Goal: Answer question/provide support: Share knowledge or assist other users

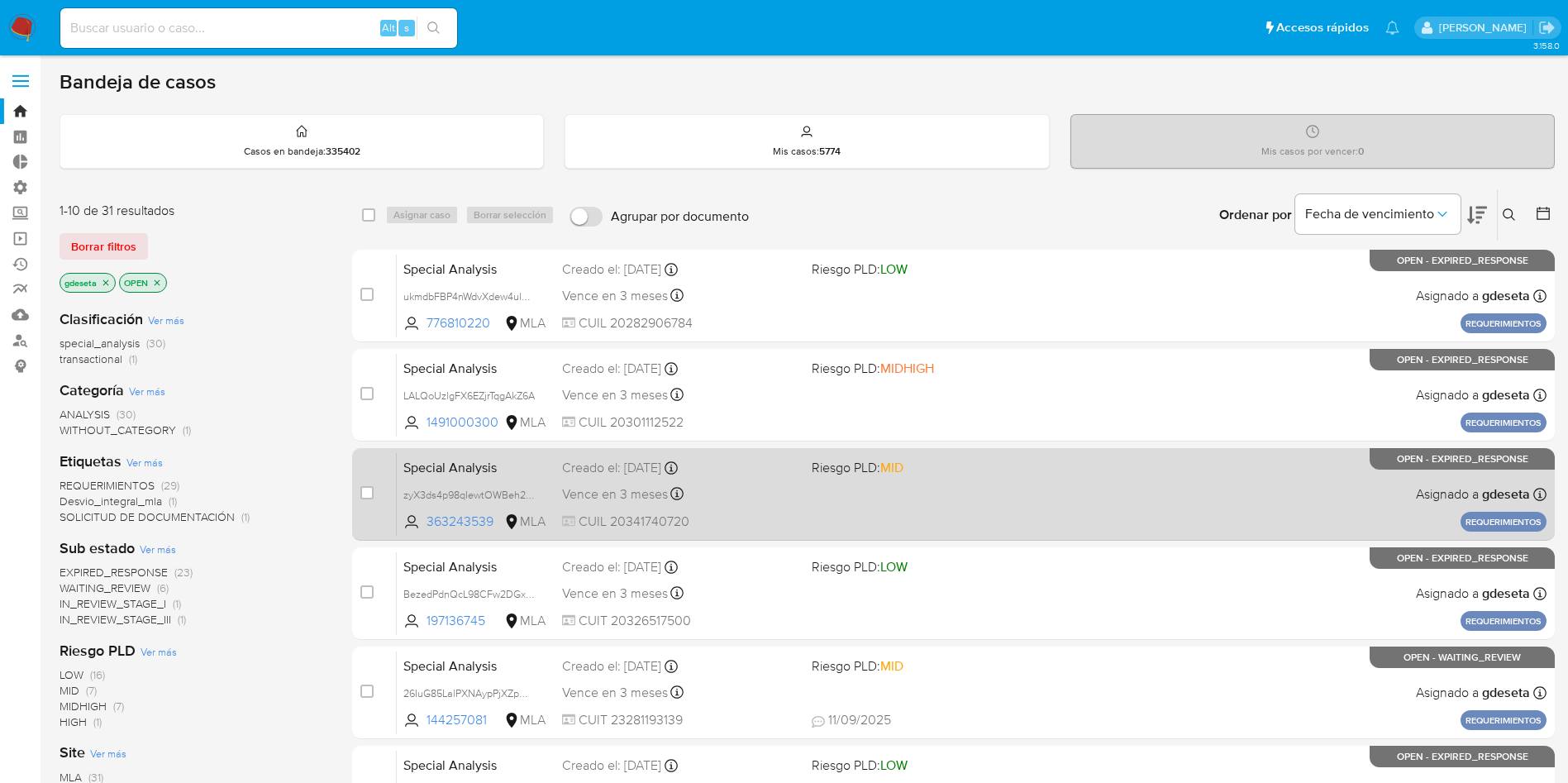
scroll to position [124, 0]
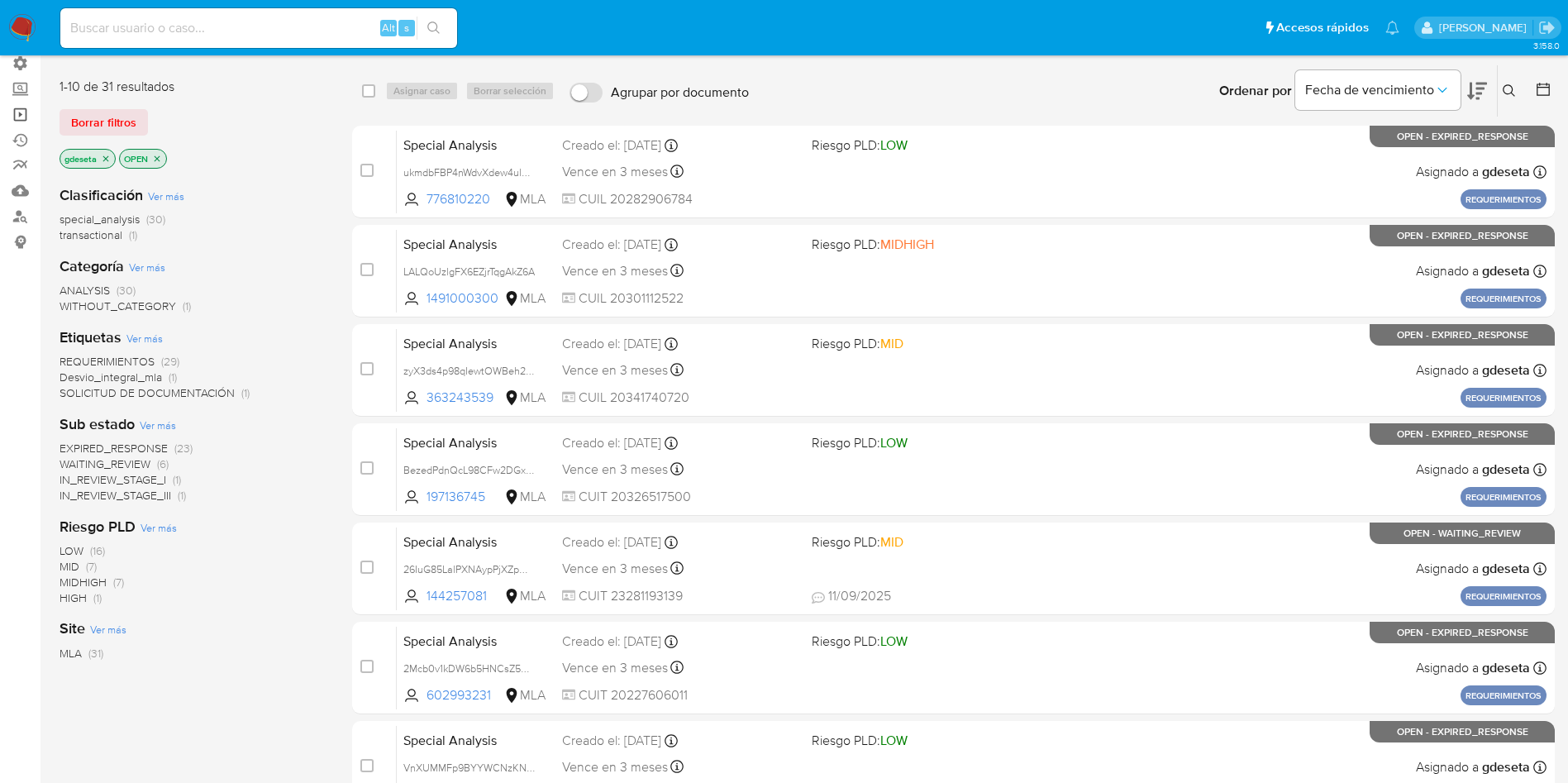
click at [17, 112] on link "Operaciones masivas" at bounding box center [98, 114] width 197 height 26
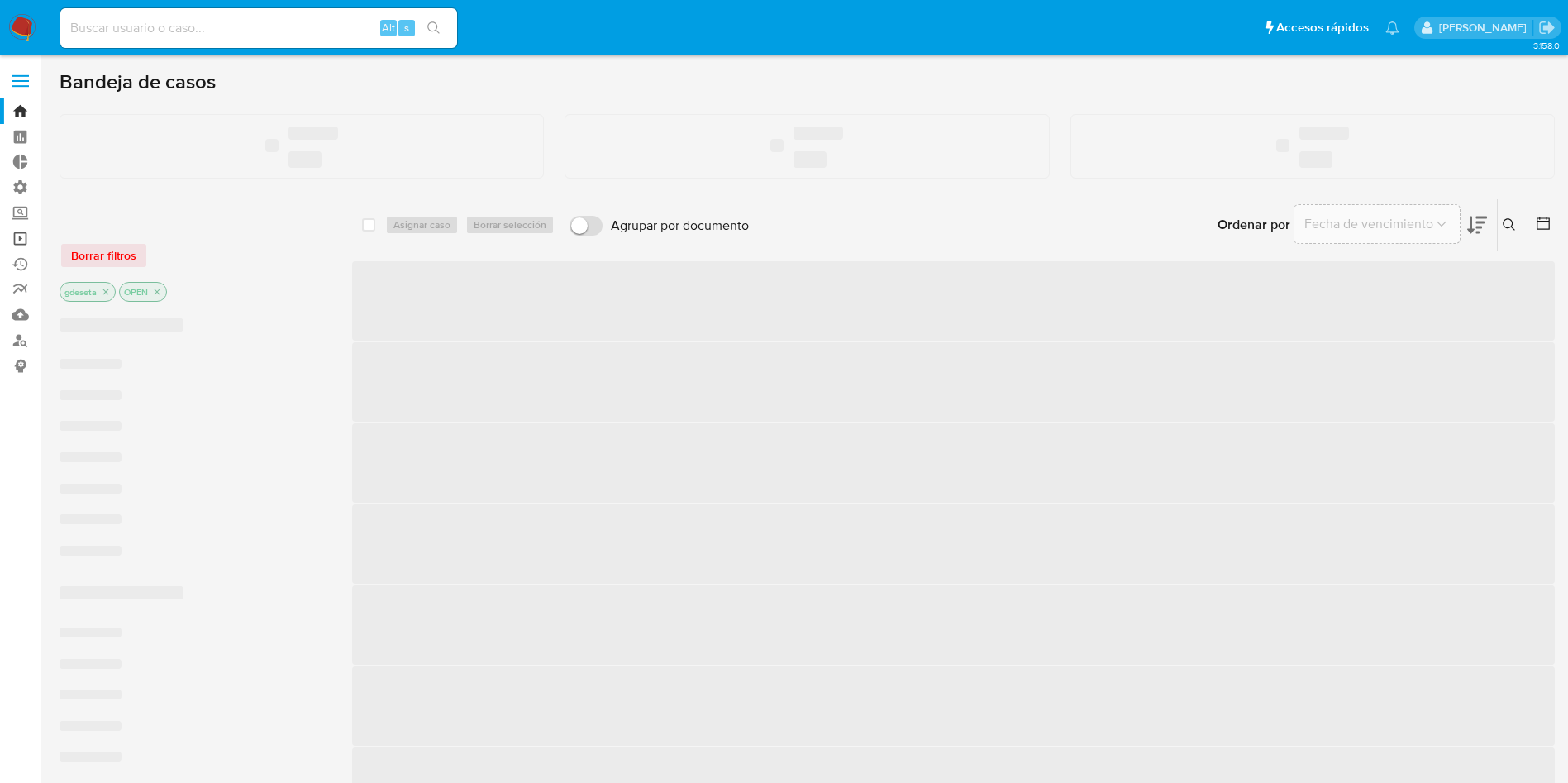
click at [21, 239] on link "Operaciones masivas" at bounding box center [98, 238] width 197 height 26
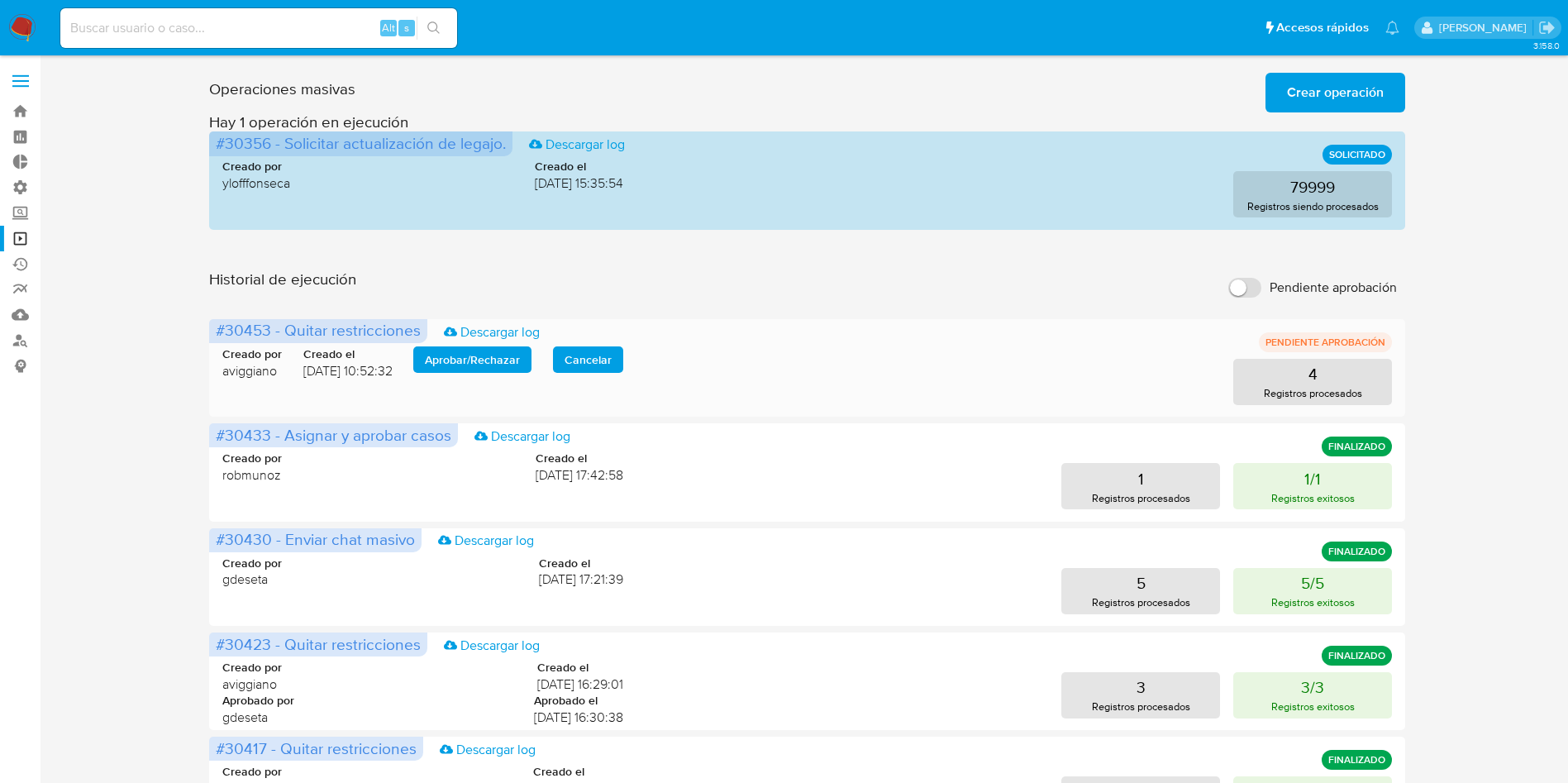
click at [518, 363] on span "Aprobar / Rechazar" at bounding box center [473, 359] width 95 height 23
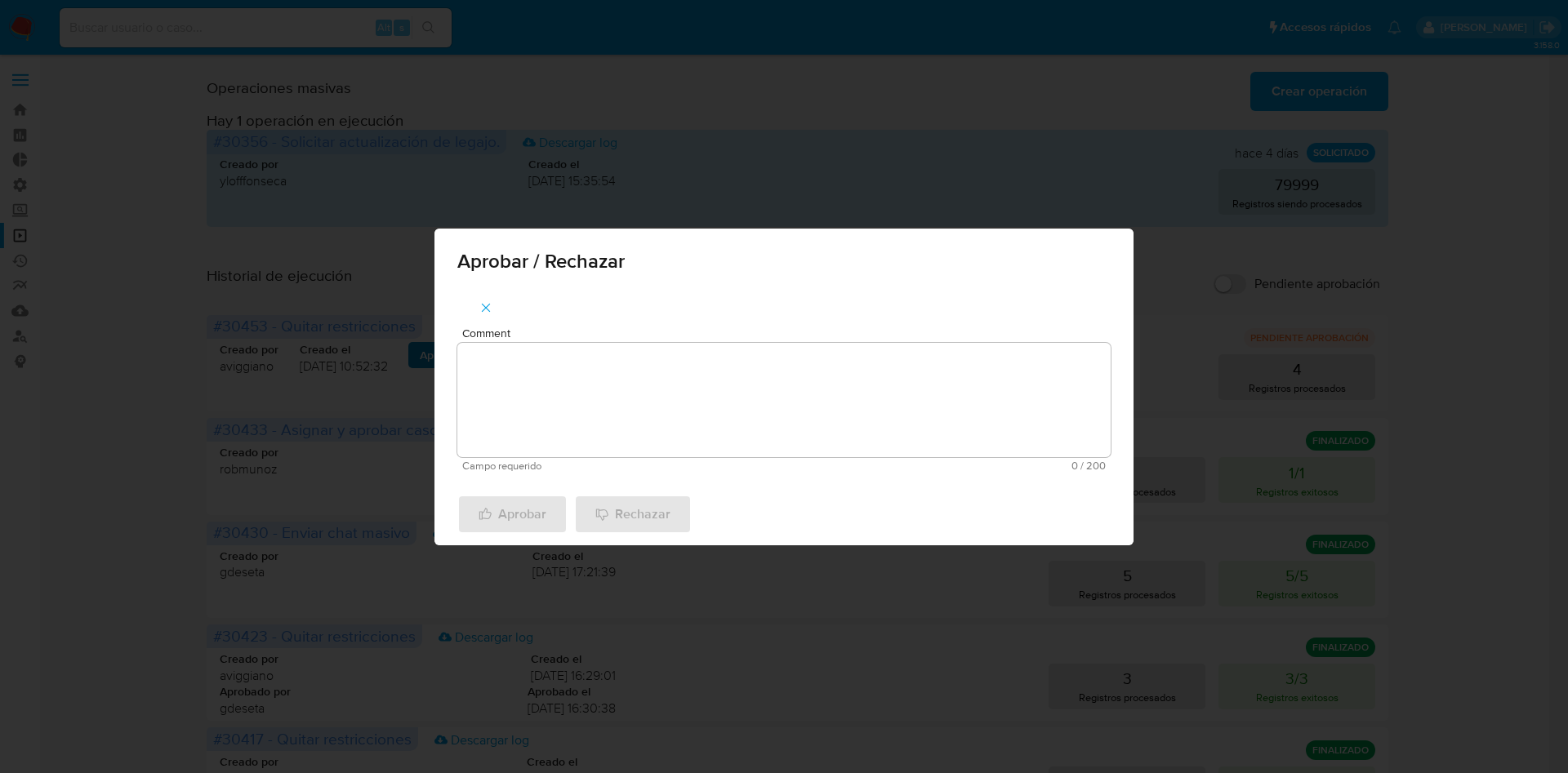
click at [512, 358] on textarea "Comment" at bounding box center [784, 400] width 653 height 115
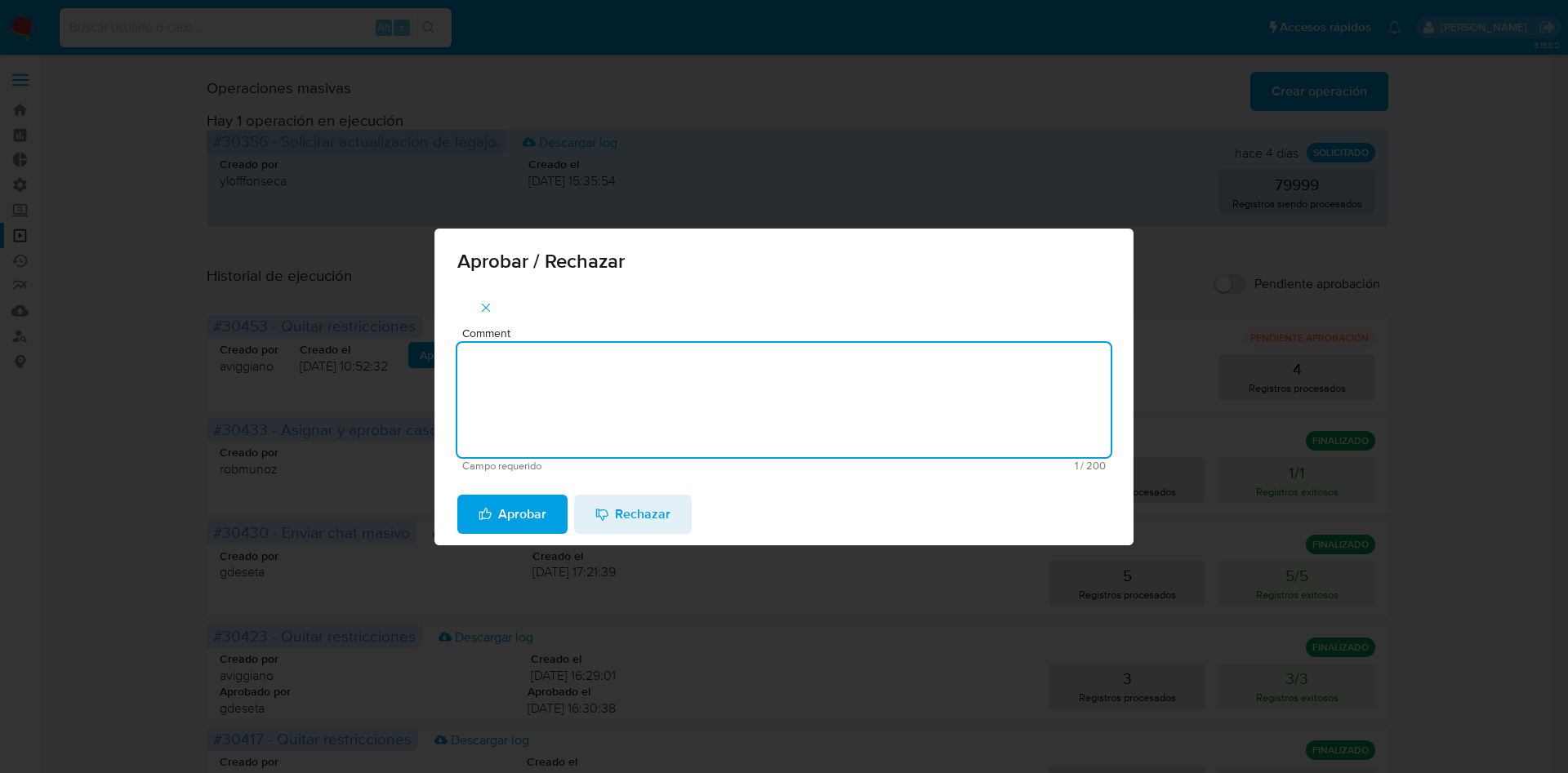
click at [532, 505] on span "Aprobar" at bounding box center [512, 514] width 68 height 36
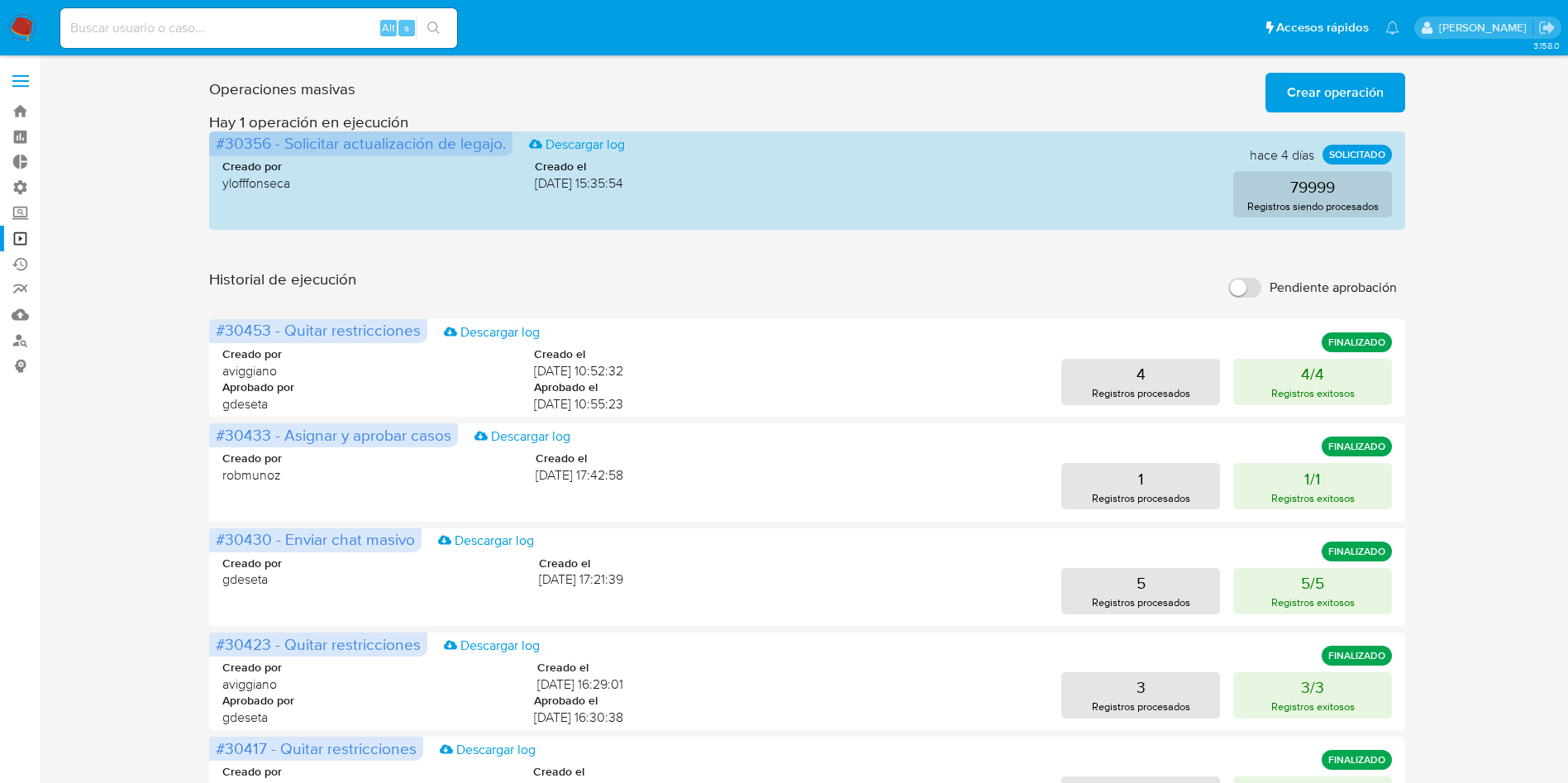
click at [234, 20] on input at bounding box center [259, 28] width 397 height 22
paste input "2004968438"
type input "2004968438"
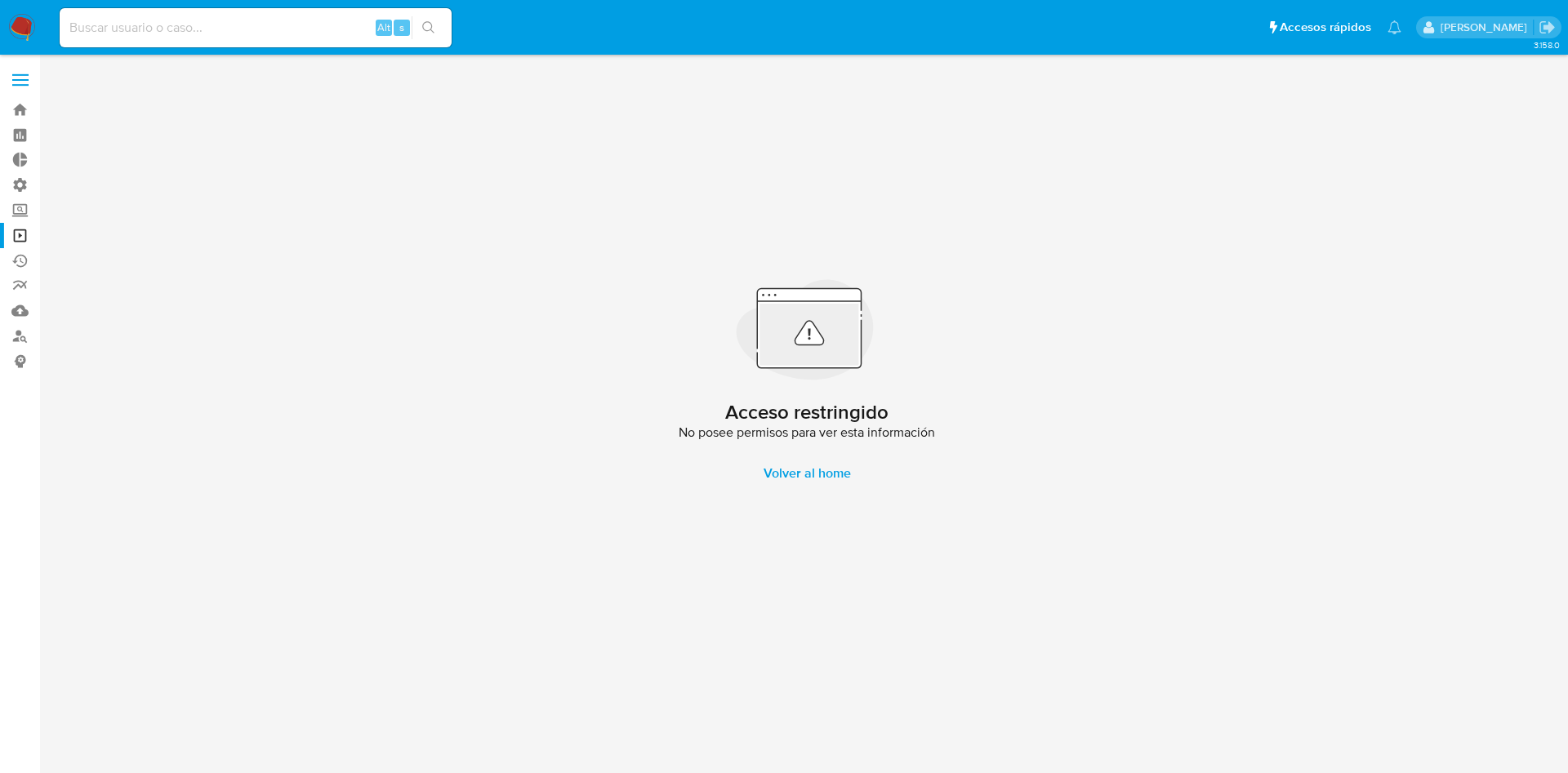
click at [23, 37] on img at bounding box center [22, 27] width 27 height 27
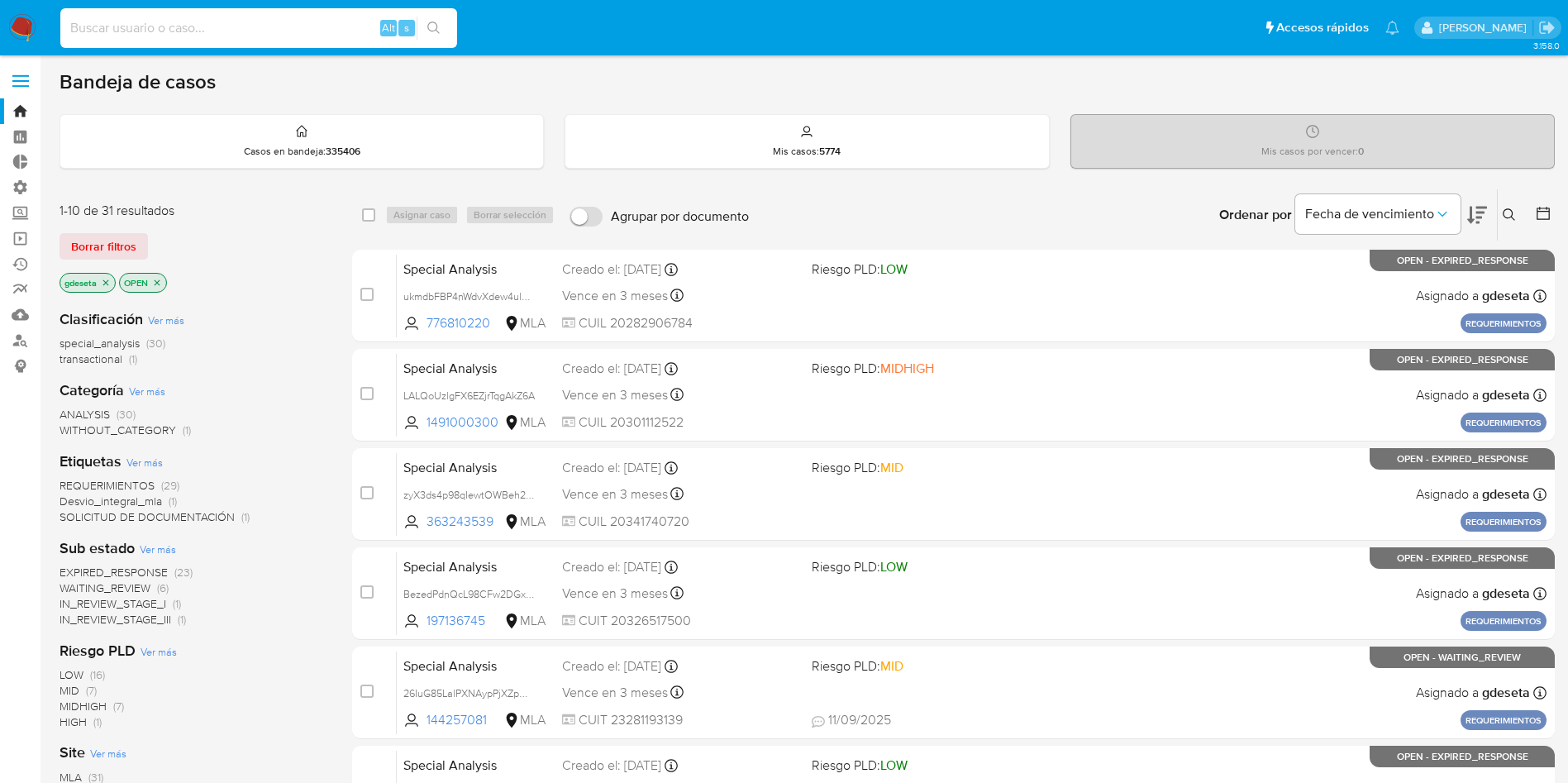
click at [282, 19] on input at bounding box center [259, 28] width 397 height 22
paste input "602993231"
type input "602993231"
click at [430, 31] on icon "search-icon" at bounding box center [433, 28] width 13 height 13
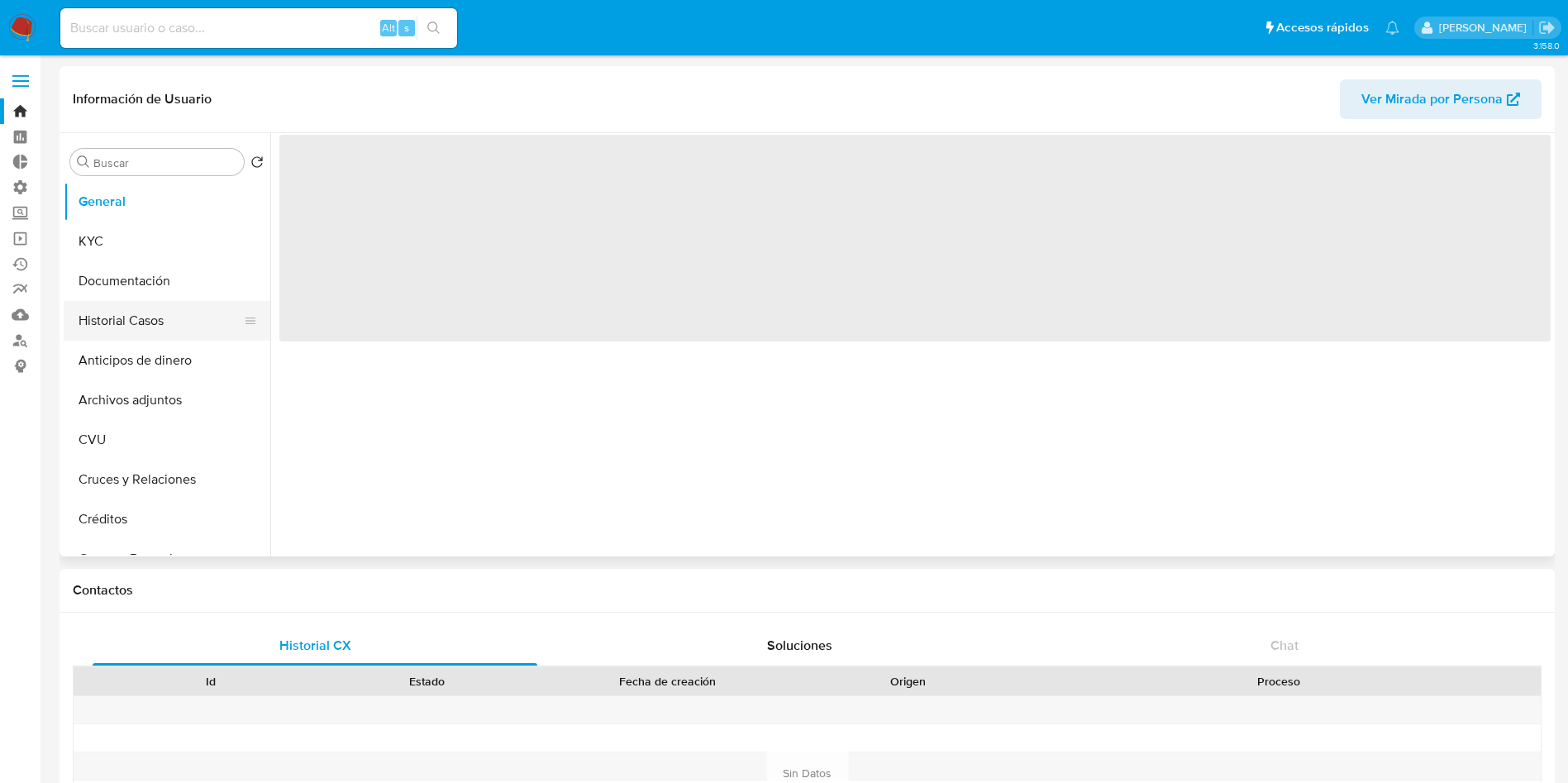
click at [104, 308] on button "Historial Casos" at bounding box center [160, 321] width 194 height 40
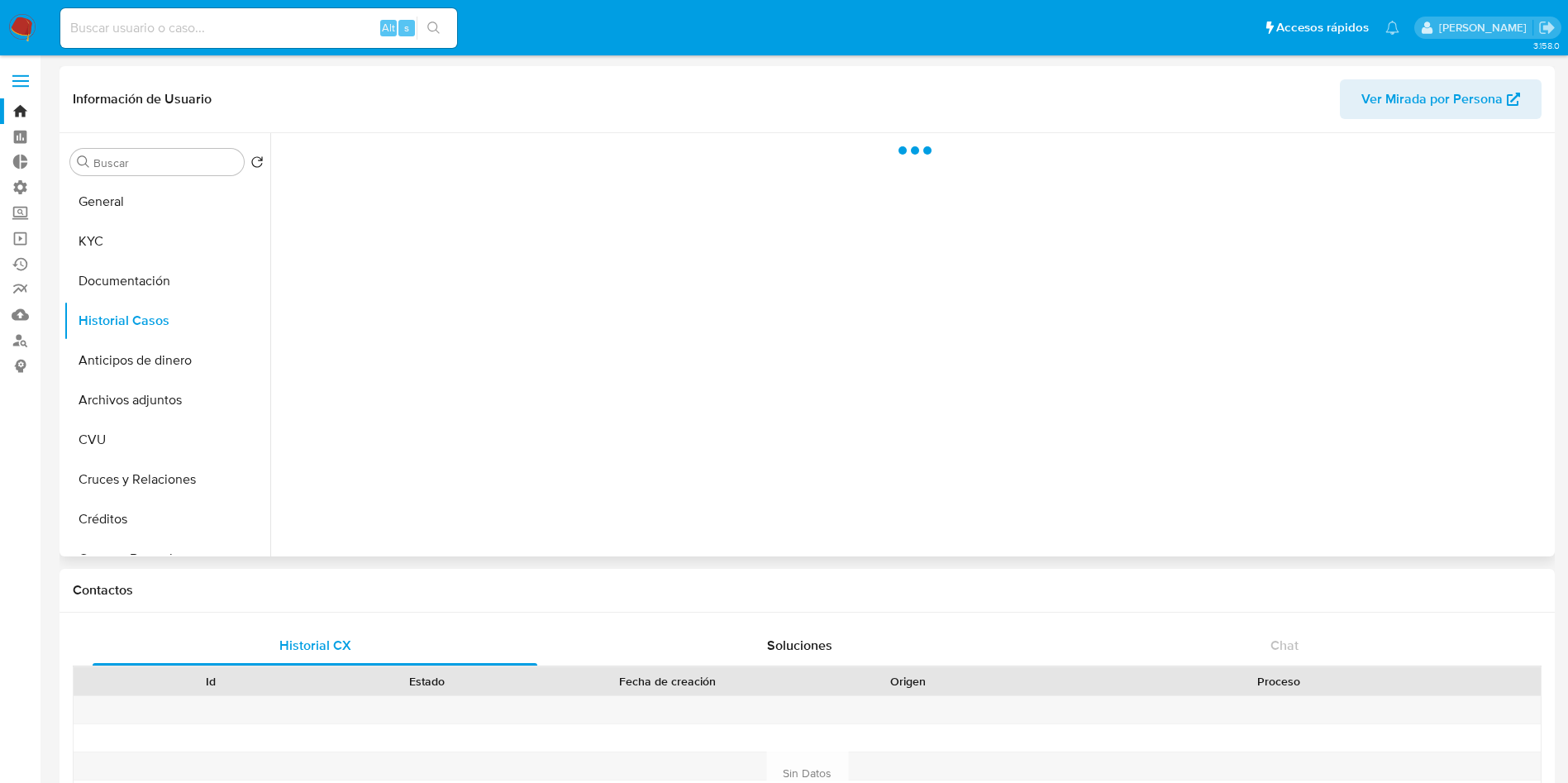
select select "10"
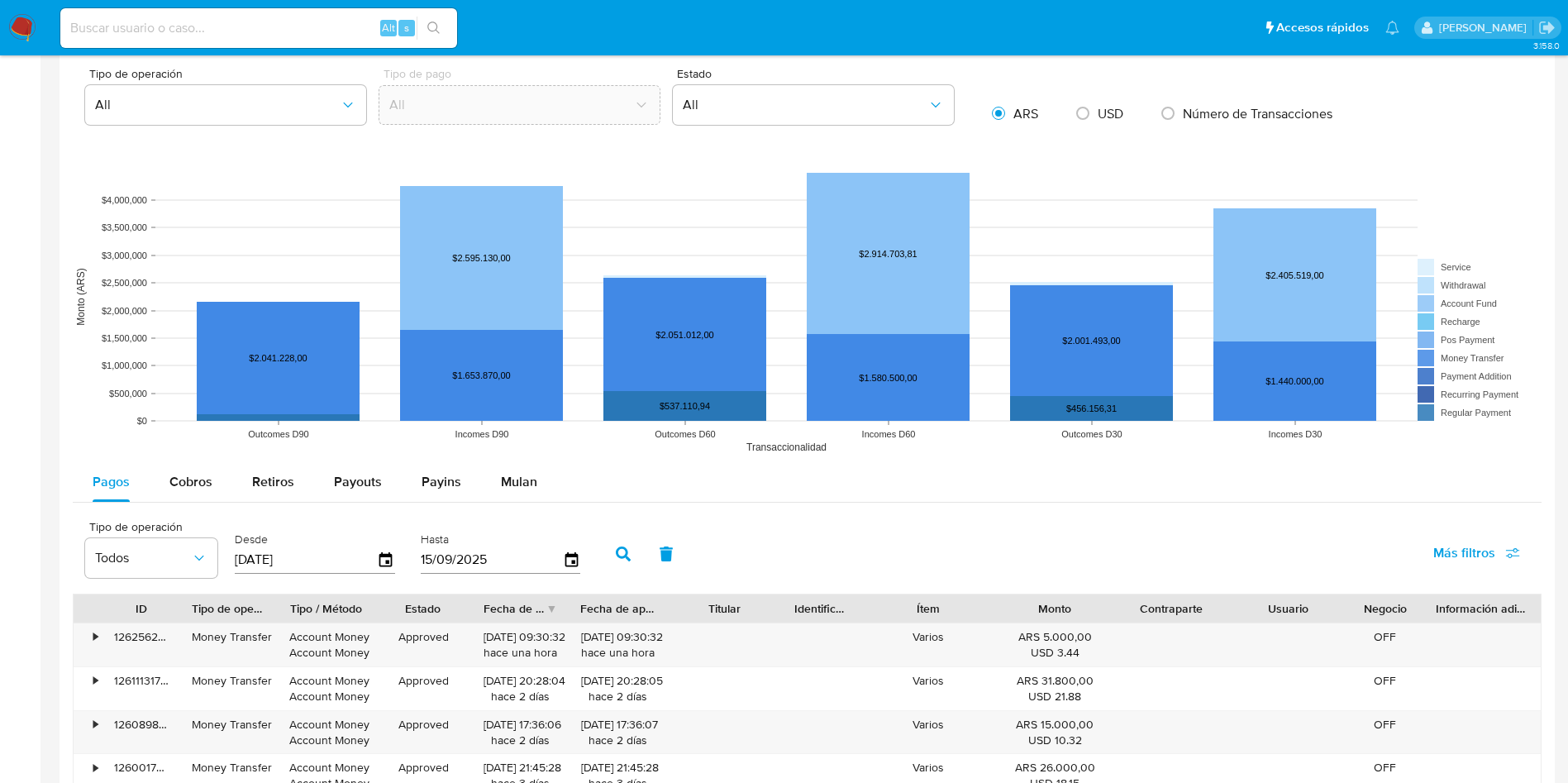
scroll to position [1117, 0]
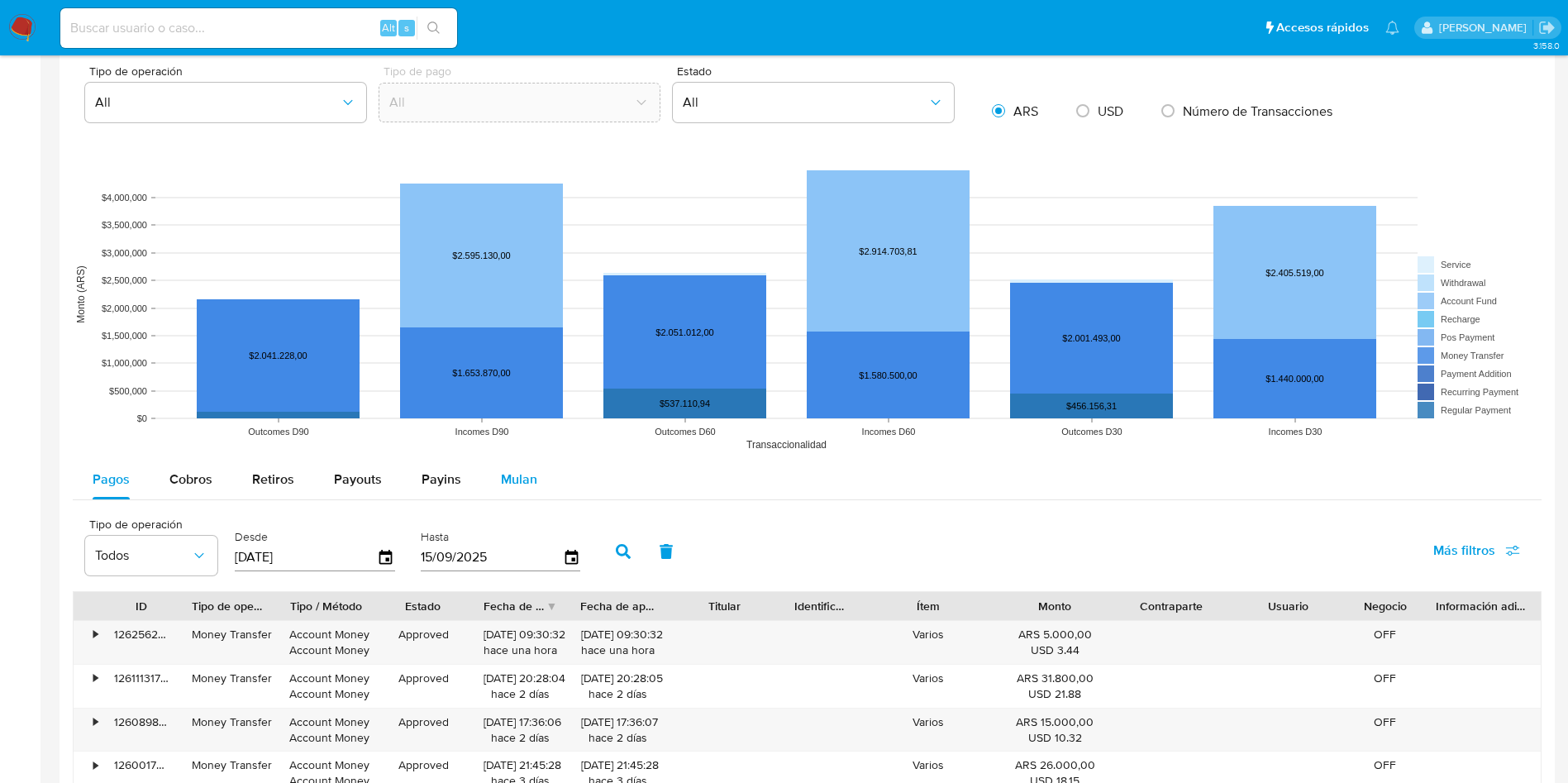
click at [532, 479] on span "Mulan" at bounding box center [518, 479] width 37 height 19
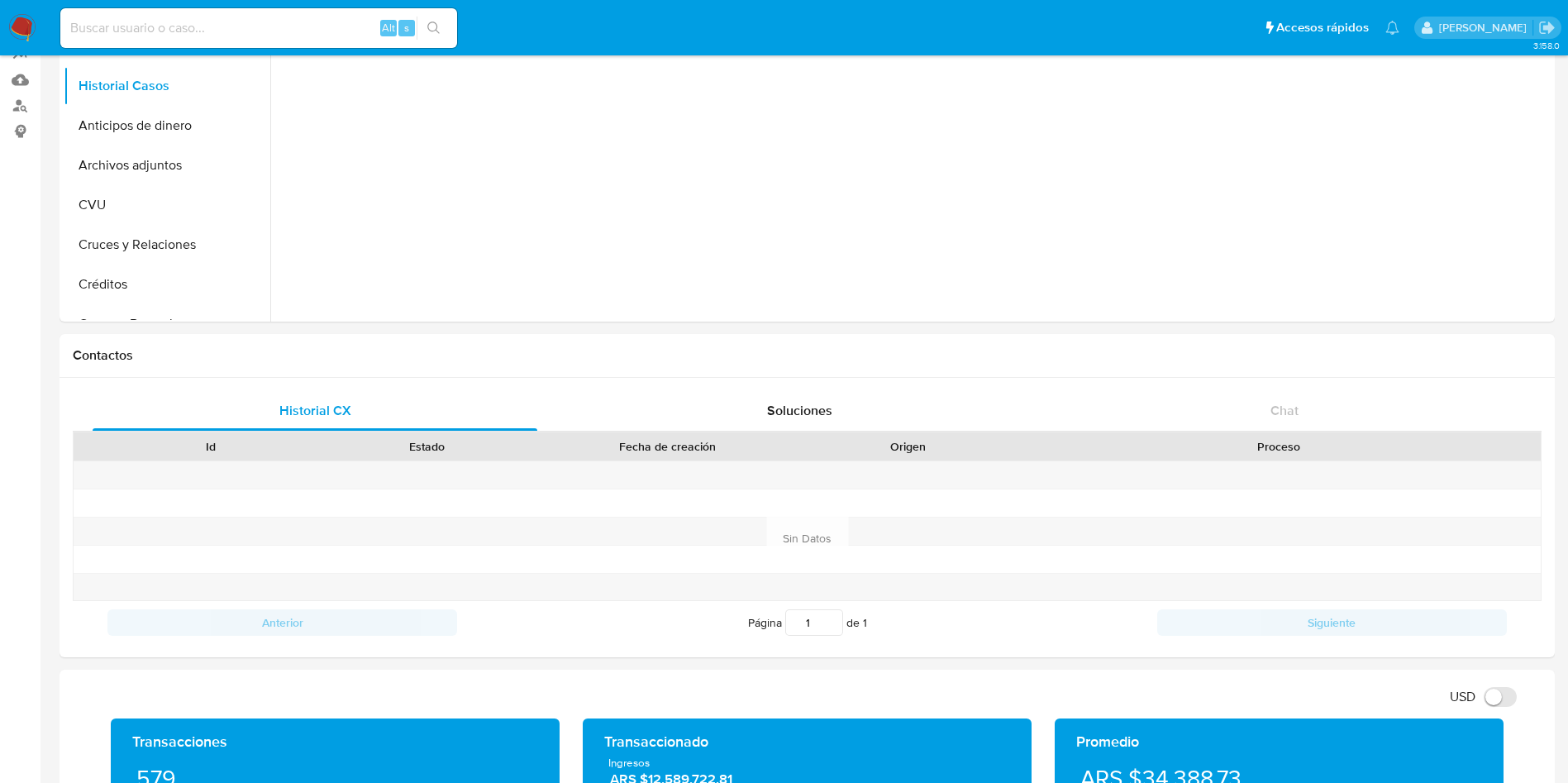
scroll to position [64, 0]
